Goal: Navigation & Orientation: Find specific page/section

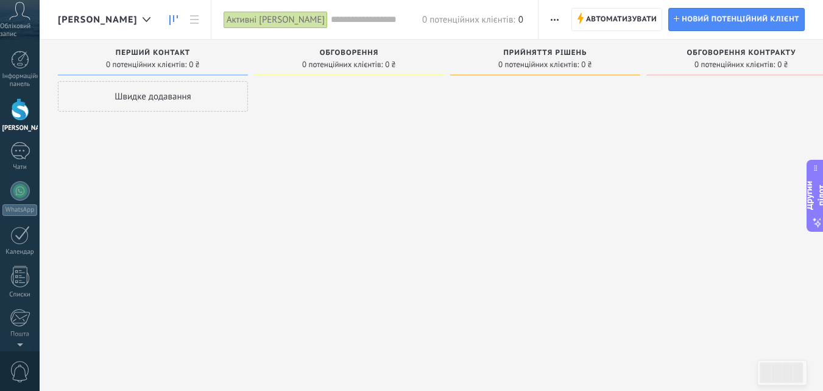
click at [23, 19] on icon at bounding box center [19, 11] width 21 height 18
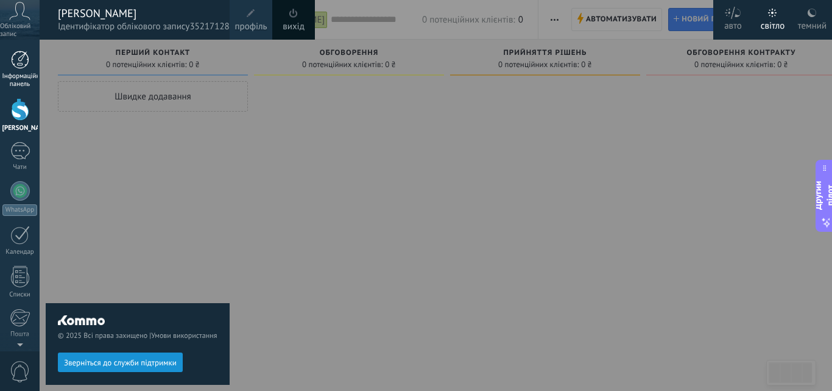
click at [23, 71] on link "Інформаційна панель" at bounding box center [20, 70] width 40 height 38
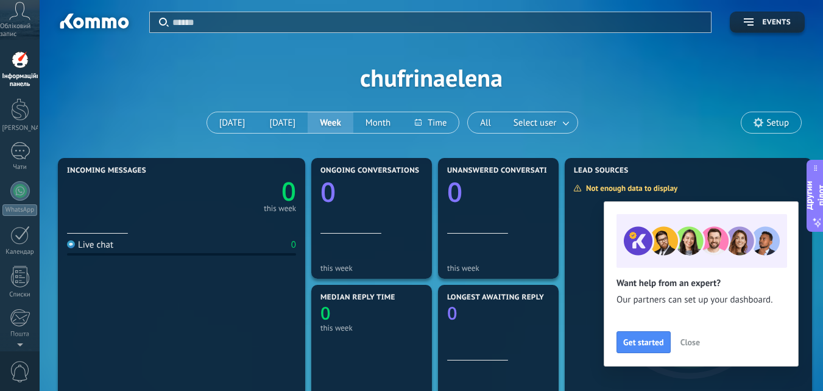
click at [762, 122] on use at bounding box center [759, 123] width 10 height 10
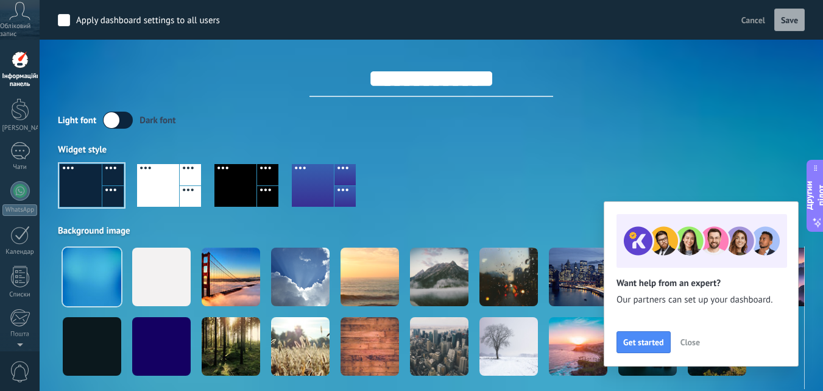
click at [698, 338] on span "Close" at bounding box center [690, 342] width 19 height 9
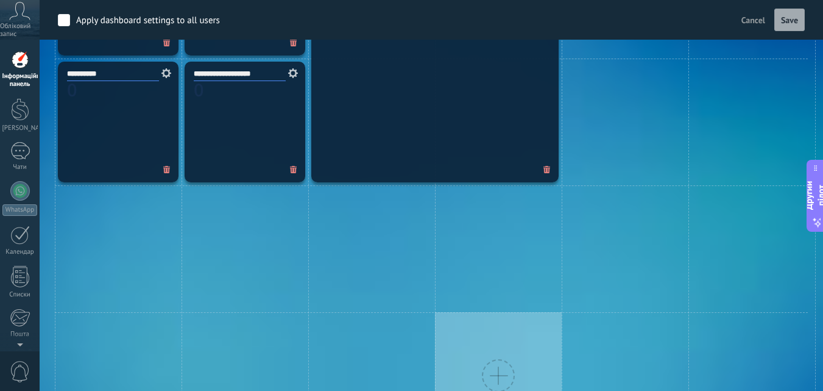
scroll to position [943, 0]
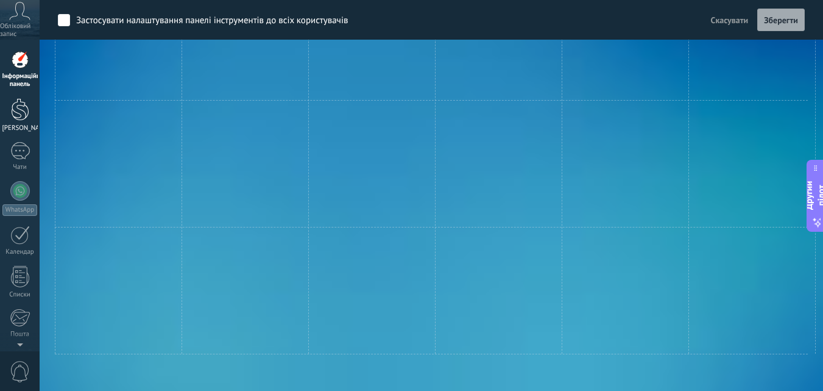
click at [12, 118] on div at bounding box center [20, 109] width 18 height 23
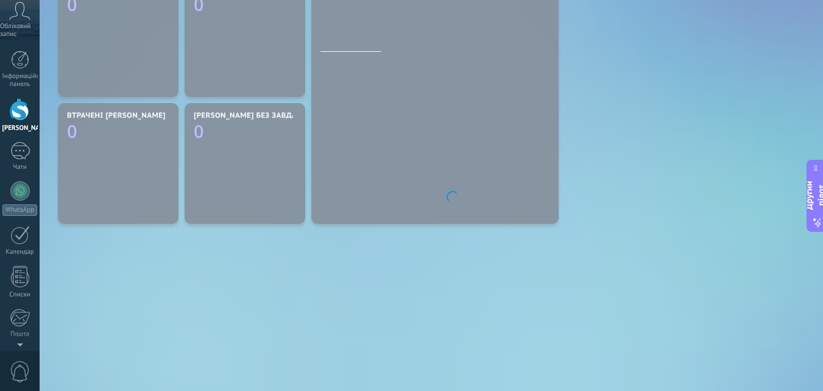
scroll to position [437, 0]
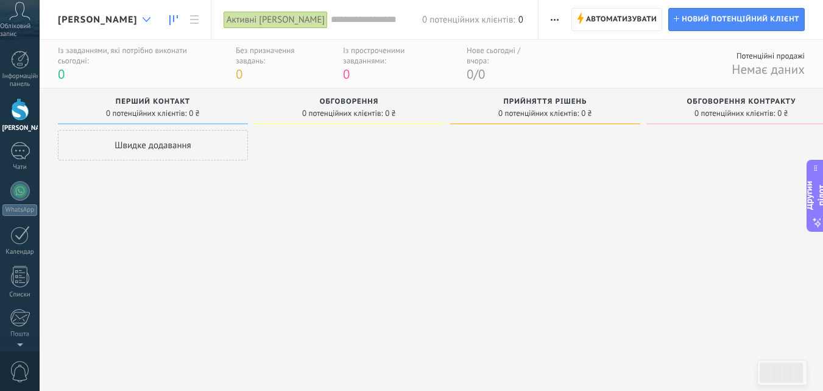
click at [136, 19] on div at bounding box center [146, 20] width 20 height 24
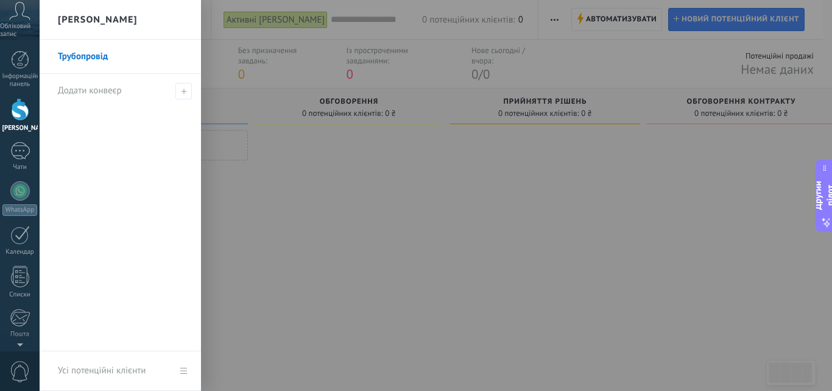
click at [388, 220] on div at bounding box center [456, 195] width 832 height 391
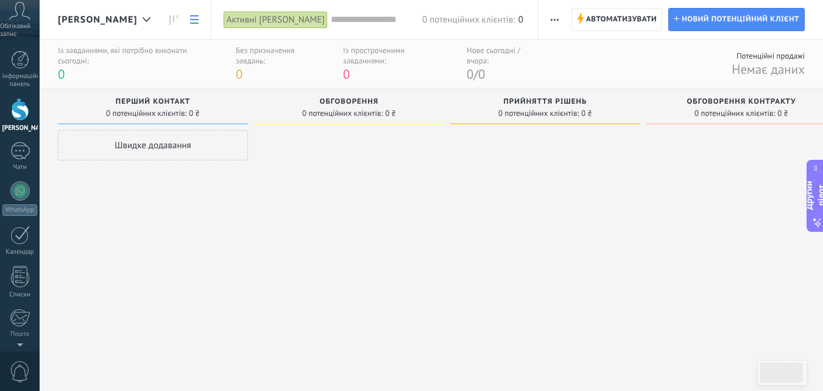
click at [184, 15] on link at bounding box center [194, 20] width 21 height 24
